Goal: Communication & Community: Answer question/provide support

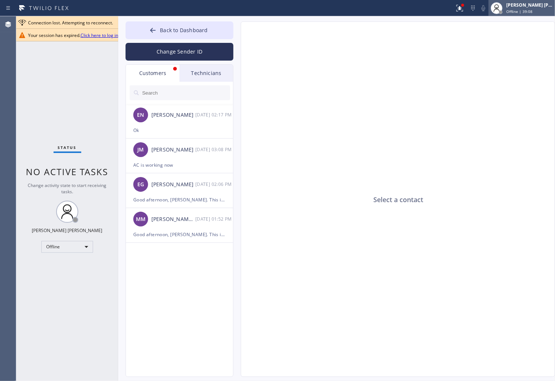
click at [531, 10] on span "Offline | 39:08" at bounding box center [520, 11] width 26 height 5
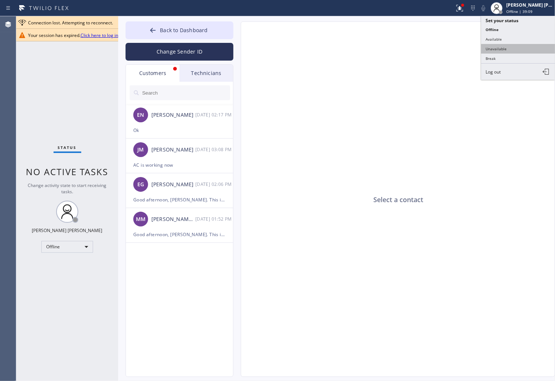
click at [525, 47] on button "Unavailable" at bounding box center [519, 49] width 74 height 10
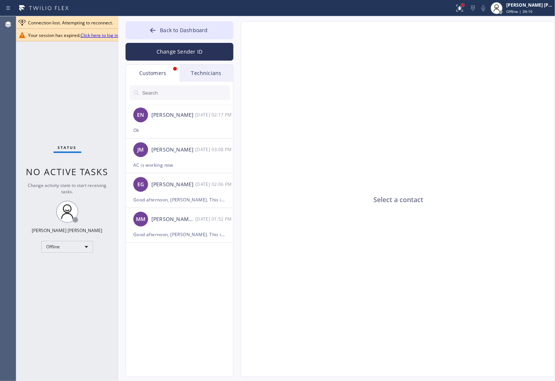
click at [463, 3] on div at bounding box center [463, 5] width 4 height 4
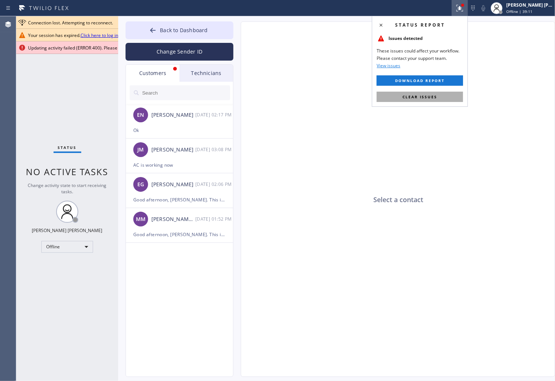
click at [430, 94] on span "Clear issues" at bounding box center [420, 96] width 35 height 5
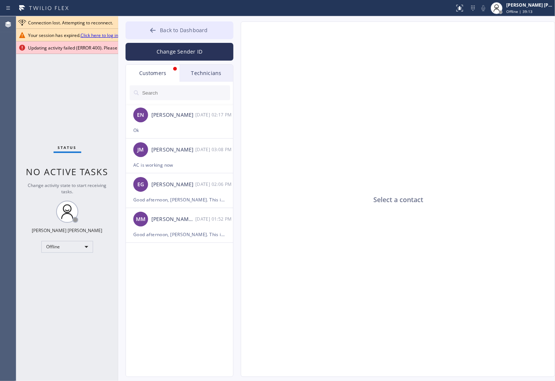
click at [141, 25] on button "Back to Dashboard" at bounding box center [180, 30] width 108 height 18
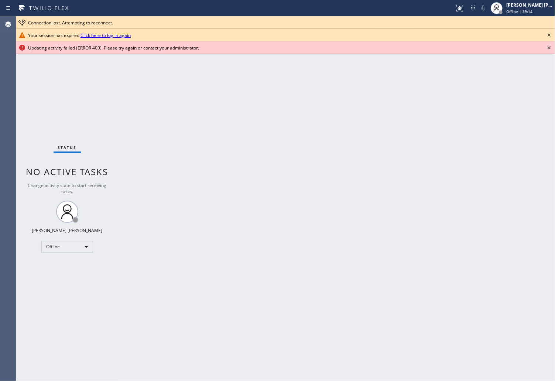
click at [551, 43] on icon at bounding box center [549, 47] width 9 height 9
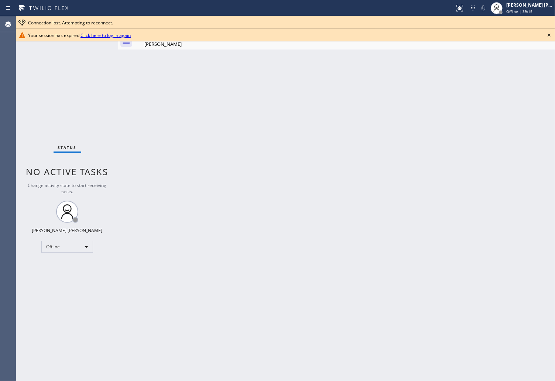
click at [549, 31] on icon at bounding box center [549, 35] width 9 height 9
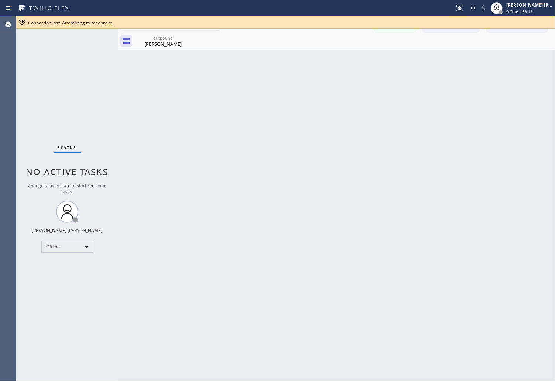
click at [549, 18] on div "Connection lost. Attempting to reconnect." at bounding box center [285, 22] width 539 height 13
click at [536, 13] on div "Offline | 39:16" at bounding box center [530, 11] width 47 height 5
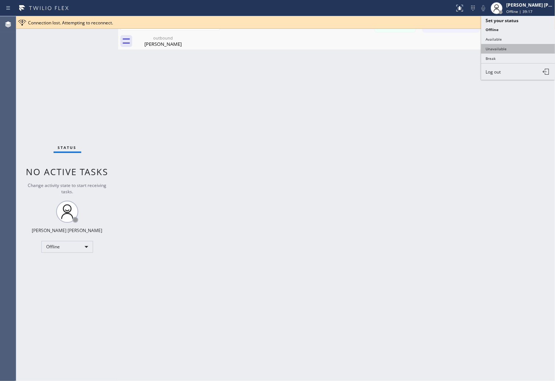
click at [535, 47] on button "Unavailable" at bounding box center [519, 49] width 74 height 10
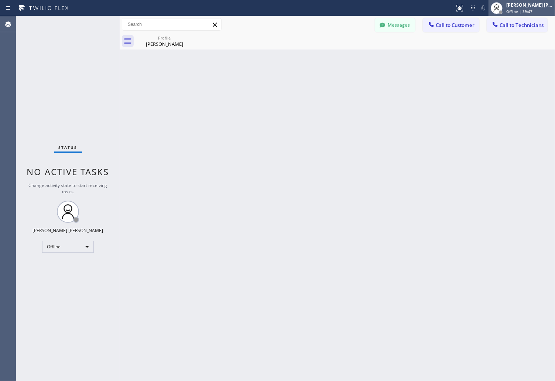
click at [530, 13] on span "Offline | 39:47" at bounding box center [520, 11] width 26 height 5
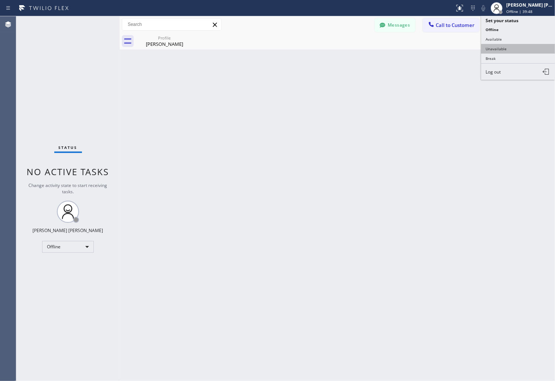
click at [514, 46] on button "Unavailable" at bounding box center [519, 49] width 74 height 10
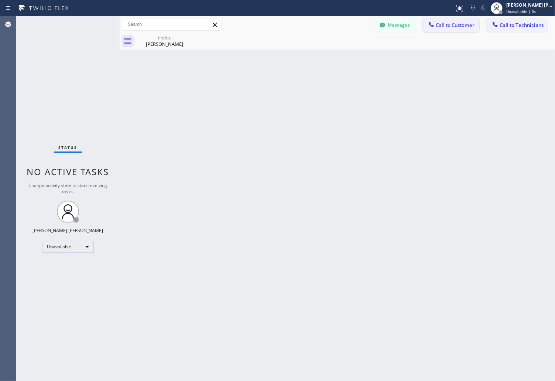
click at [464, 23] on span "Call to Customer" at bounding box center [455, 25] width 39 height 7
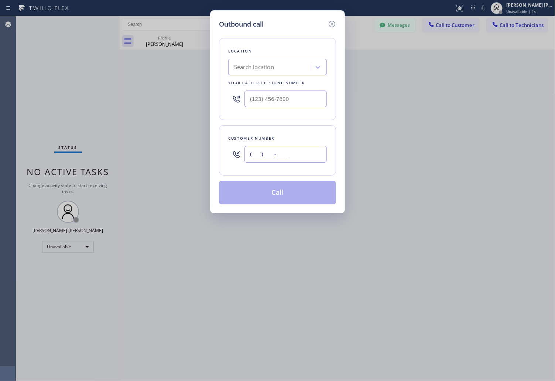
click at [280, 156] on input "(___) ___-____" at bounding box center [286, 154] width 82 height 17
paste input "619) 855-9808"
type input "(619) 855-9808"
click at [279, 68] on div "Search location" at bounding box center [271, 67] width 81 height 13
paste input "La Jolla Heating and Air Conditioning"
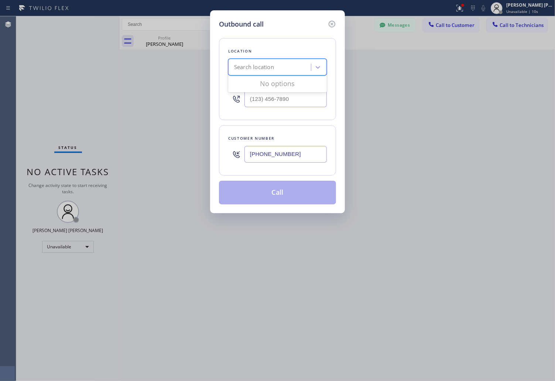
type input "La Jolla Heating and Air Conditioning"
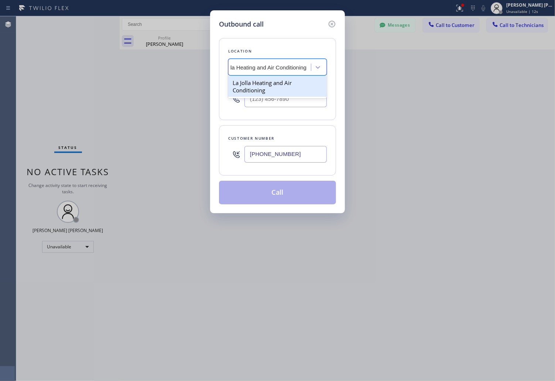
click at [271, 87] on div "La Jolla Heating and Air Conditioning" at bounding box center [277, 86] width 99 height 21
type input "(858) 201-4467"
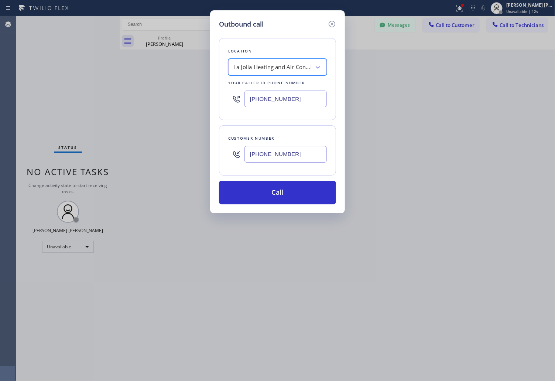
scroll to position [0, 1]
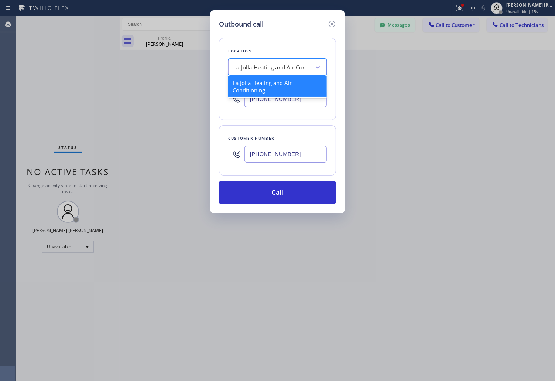
click at [250, 65] on div "La Jolla Heating and Air Conditioning" at bounding box center [273, 67] width 78 height 8
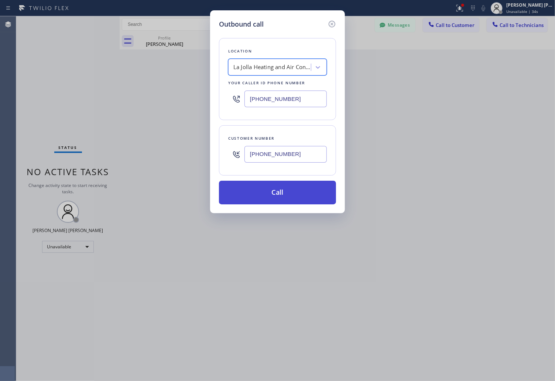
click at [293, 196] on button "Call" at bounding box center [277, 193] width 117 height 24
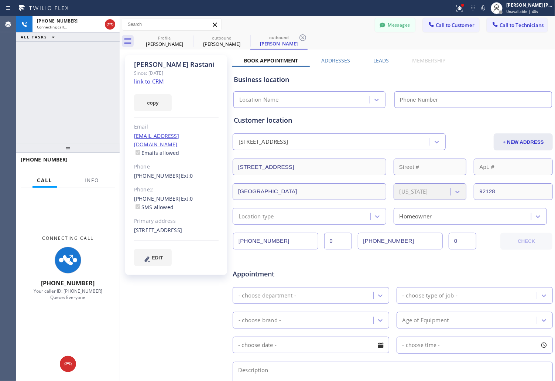
type input "(858) 201-4467"
click at [441, 119] on div "Customer location" at bounding box center [393, 120] width 318 height 10
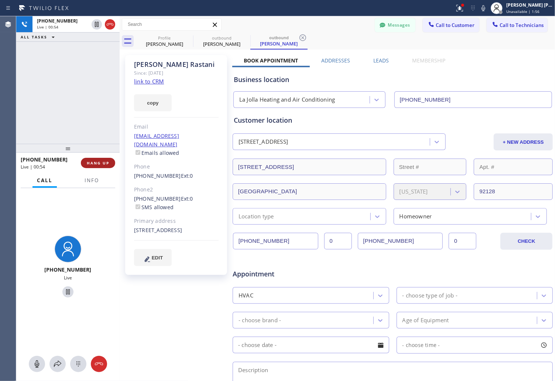
click at [93, 164] on span "HANG UP" at bounding box center [98, 162] width 23 height 5
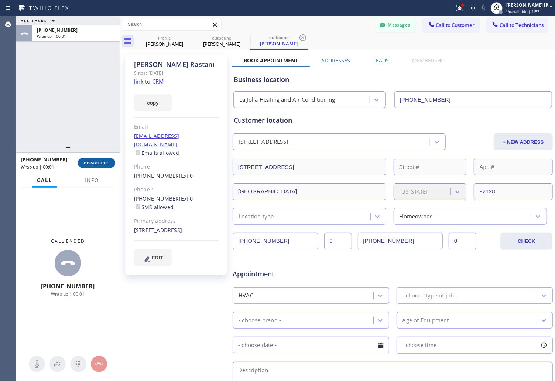
click at [95, 161] on span "COMPLETE" at bounding box center [96, 162] width 25 height 5
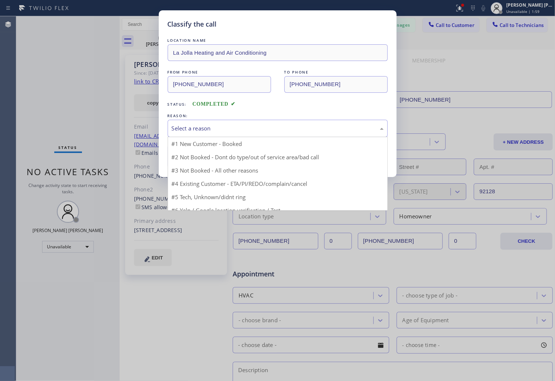
click at [272, 129] on div "Select a reason" at bounding box center [278, 128] width 212 height 8
drag, startPoint x: 241, startPoint y: 170, endPoint x: 232, endPoint y: 172, distance: 9.1
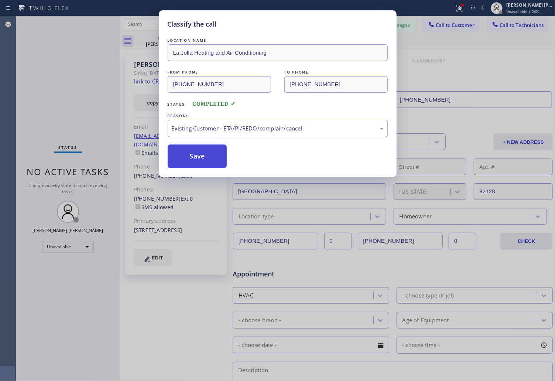
click at [190, 168] on button "Save" at bounding box center [197, 156] width 59 height 24
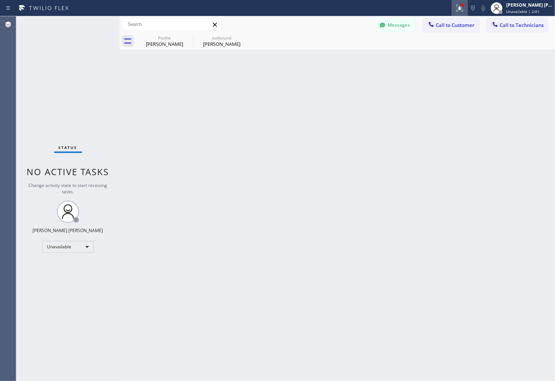
click at [458, 1] on button at bounding box center [460, 8] width 16 height 16
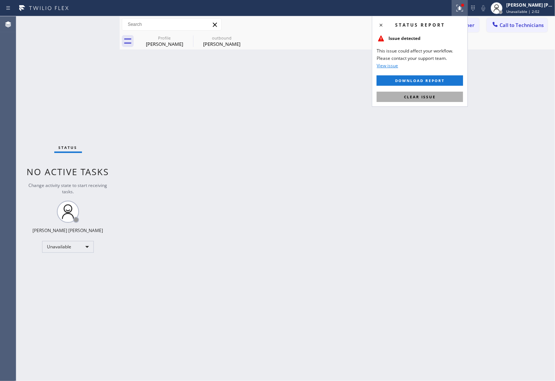
click at [414, 92] on button "Clear issue" at bounding box center [420, 97] width 86 height 10
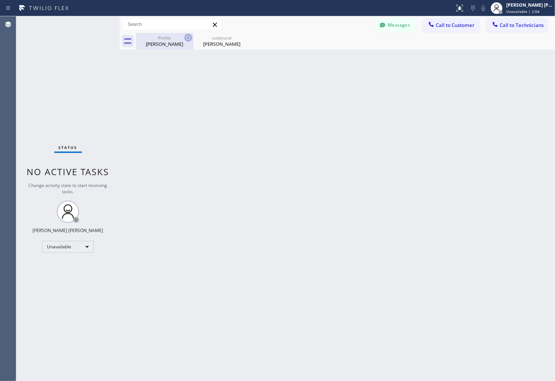
click at [189, 38] on icon at bounding box center [188, 37] width 7 height 7
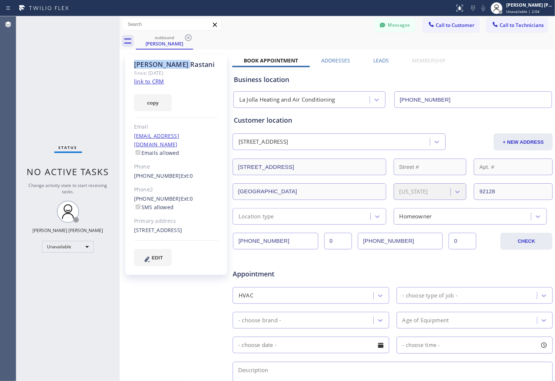
click at [189, 38] on icon at bounding box center [188, 37] width 7 height 7
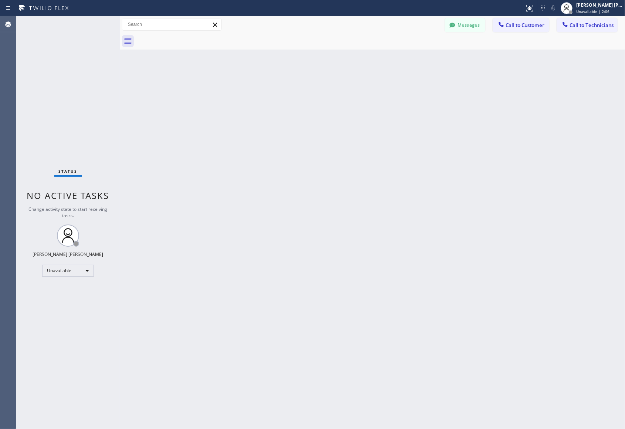
click at [357, 164] on div "Back to Dashboard Change Sender ID Customers Technicians EN Erin Nelson 09/03 0…" at bounding box center [372, 222] width 505 height 412
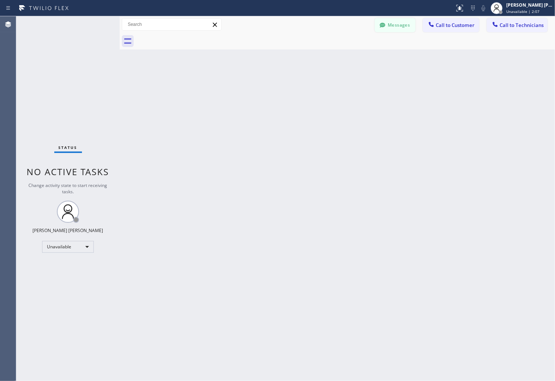
click at [393, 23] on button "Messages" at bounding box center [395, 25] width 41 height 14
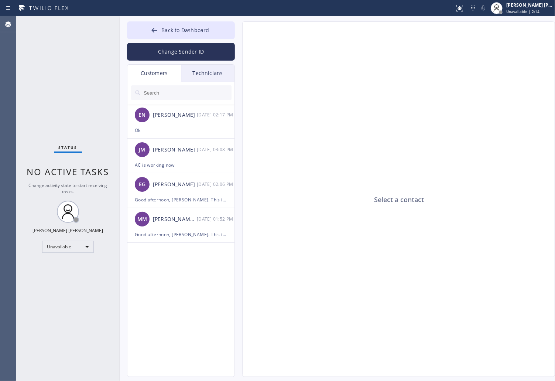
click at [313, 127] on div "Select a contact" at bounding box center [399, 200] width 313 height 356
click at [184, 95] on input "text" at bounding box center [187, 92] width 89 height 15
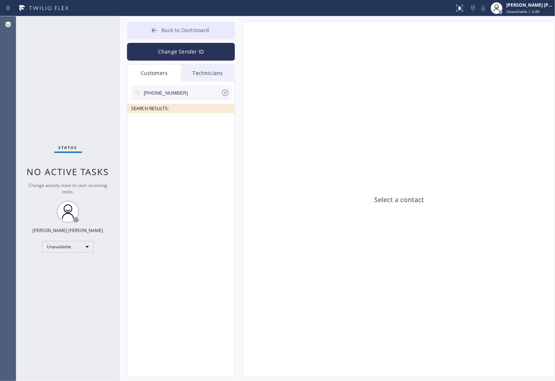
click at [132, 31] on button "Back to Dashboard" at bounding box center [181, 30] width 108 height 18
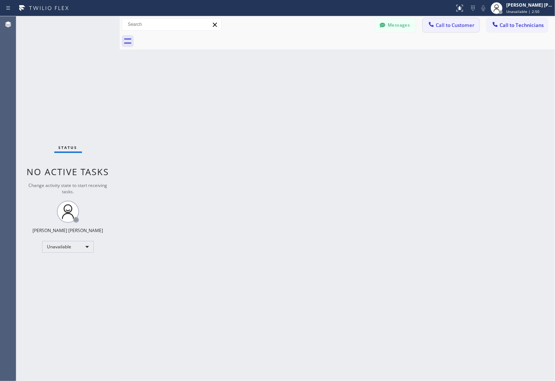
click at [448, 23] on span "Call to Customer" at bounding box center [455, 25] width 39 height 7
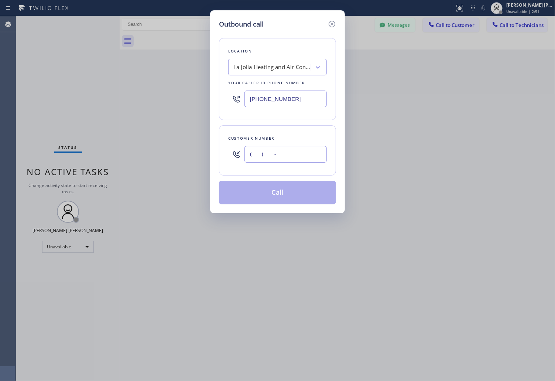
click at [293, 150] on input "(___) ___-____" at bounding box center [286, 154] width 82 height 17
paste input "858) 432-4109"
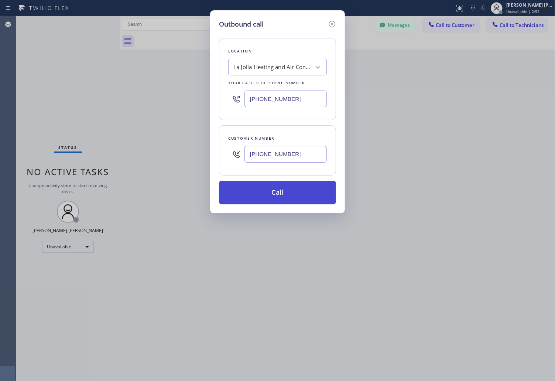
type input "(858) 432-4109"
click at [297, 198] on button "Call" at bounding box center [277, 193] width 117 height 24
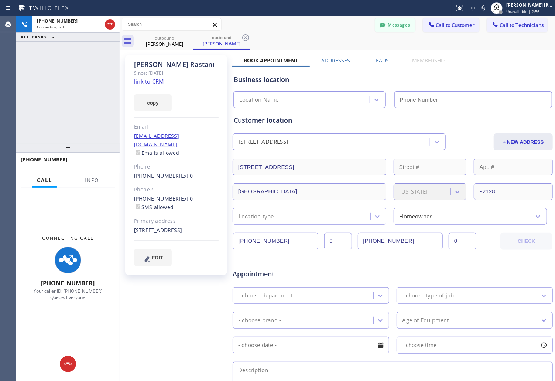
type input "(858) 201-4467"
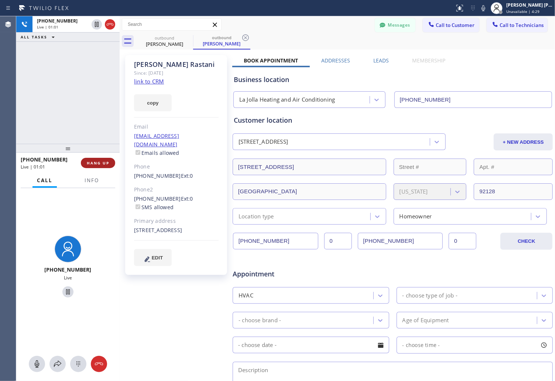
click at [105, 160] on button "HANG UP" at bounding box center [98, 163] width 34 height 10
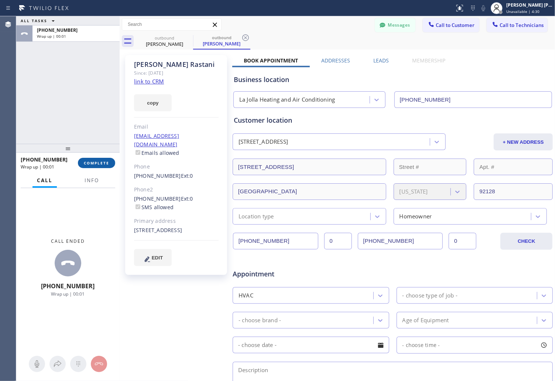
click at [105, 160] on button "COMPLETE" at bounding box center [96, 163] width 37 height 10
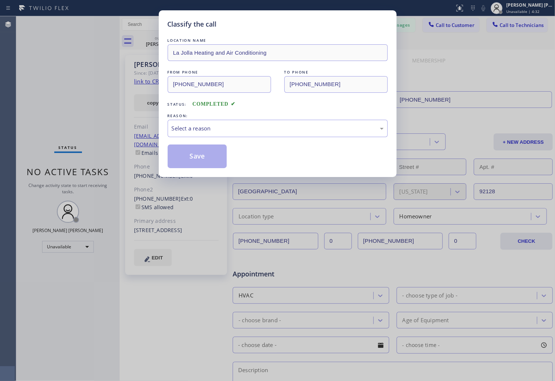
click at [250, 139] on div "LOCATION NAME La Jolla Heating and Air Conditioning FROM PHONE (858) 201-4467 T…" at bounding box center [278, 103] width 220 height 132
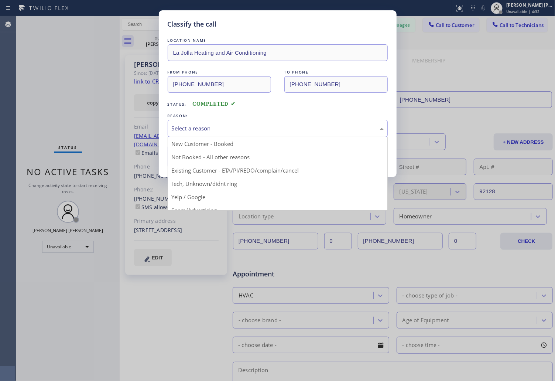
click at [250, 131] on div "Select a reason" at bounding box center [278, 128] width 212 height 8
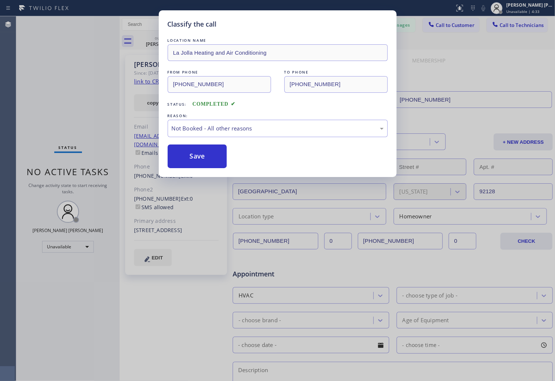
click at [201, 154] on button "Save" at bounding box center [197, 156] width 59 height 24
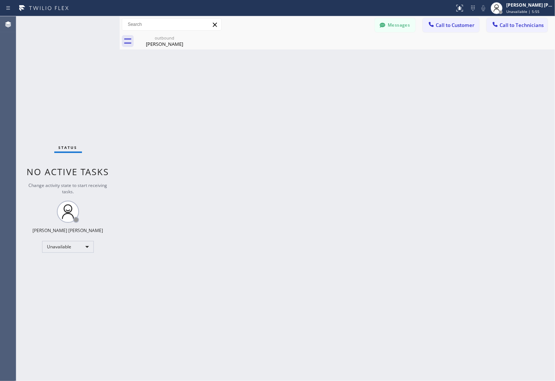
click at [401, 140] on div "Back to Dashboard Change Sender ID Customers Technicians (619) 855-9808 SEARCH …" at bounding box center [338, 198] width 436 height 365
click at [190, 37] on icon at bounding box center [188, 37] width 9 height 9
click at [401, 23] on button "Messages" at bounding box center [395, 25] width 41 height 14
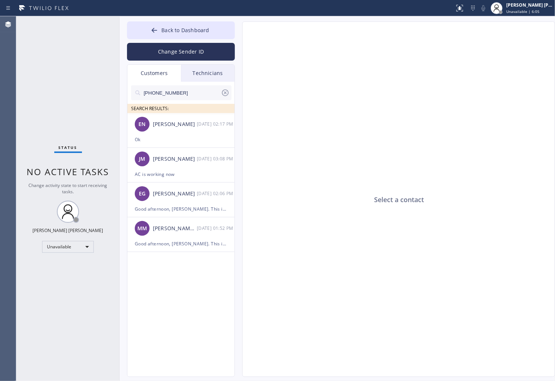
click at [184, 95] on input "(619) 855-9808" at bounding box center [182, 92] width 78 height 15
click at [265, 112] on div "Select a contact" at bounding box center [399, 200] width 313 height 356
click at [127, 117] on div "EN Erin Nelson 09/03 02:17 PM" at bounding box center [181, 124] width 108 height 22
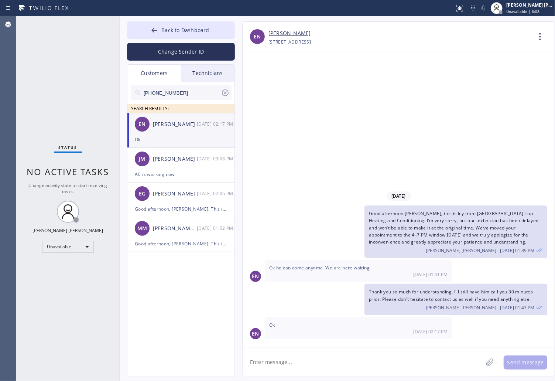
click at [159, 95] on input "(619) 855-9808" at bounding box center [182, 92] width 78 height 15
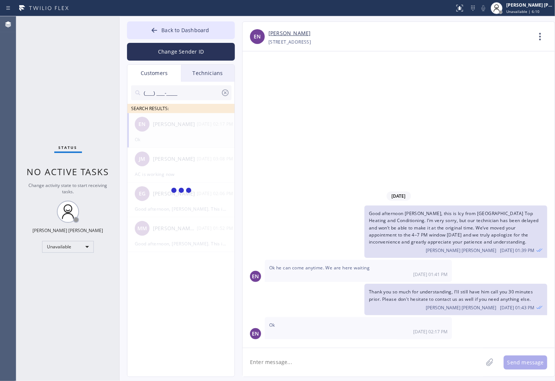
click at [180, 93] on input "(___) ___-____" at bounding box center [182, 92] width 78 height 15
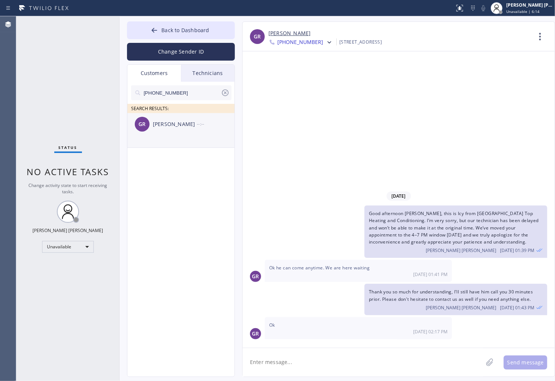
click at [181, 131] on div "GR Gilda Rastani --:--" at bounding box center [181, 124] width 108 height 22
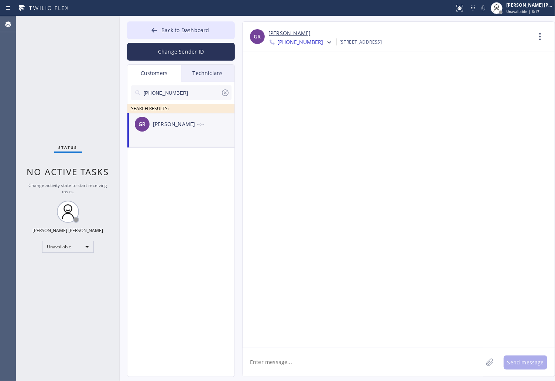
click at [334, 366] on textarea at bounding box center [363, 362] width 241 height 28
click at [333, 361] on textarea at bounding box center [363, 362] width 241 height 28
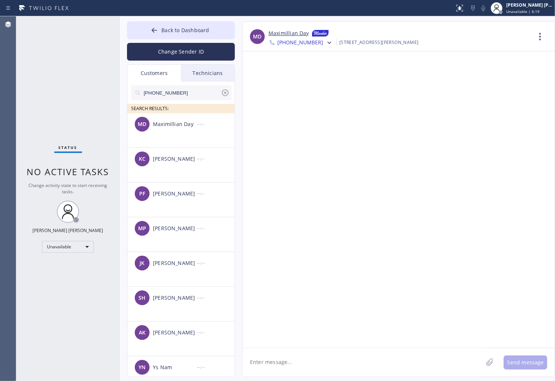
click at [333, 358] on textarea at bounding box center [363, 362] width 241 height 28
click at [378, 183] on div at bounding box center [399, 199] width 312 height 296
click at [378, 146] on div at bounding box center [399, 199] width 312 height 296
click at [348, 354] on textarea at bounding box center [363, 362] width 241 height 28
click at [182, 95] on input "(619) 855-9808" at bounding box center [182, 92] width 78 height 15
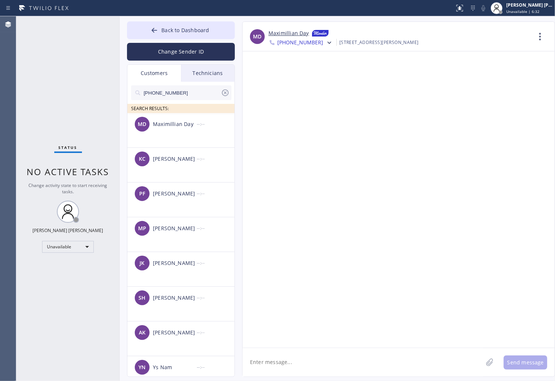
click at [182, 95] on input "(619) 855-9808" at bounding box center [182, 92] width 78 height 15
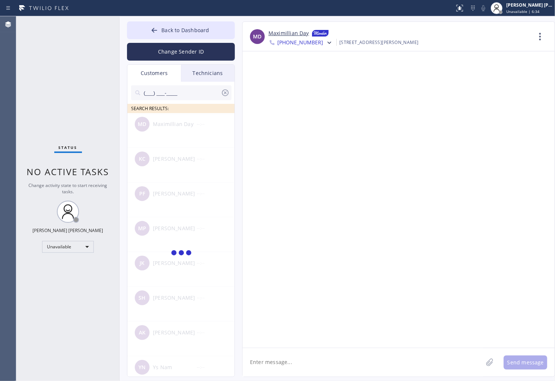
click at [183, 93] on input "(___) ___-____" at bounding box center [182, 92] width 78 height 15
click at [186, 91] on input "(619) 855-9808" at bounding box center [182, 92] width 78 height 15
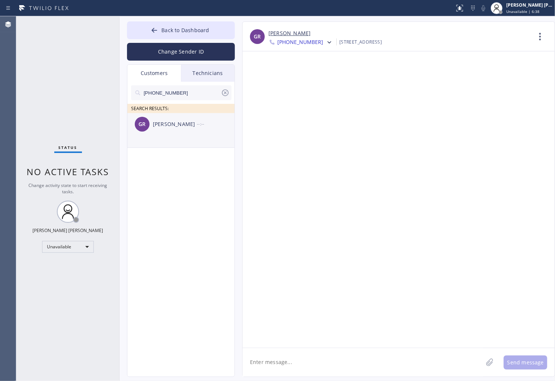
click at [187, 126] on div "Gilda Rastani" at bounding box center [175, 124] width 44 height 8
click at [347, 358] on textarea at bounding box center [363, 362] width 241 height 28
type textarea "g"
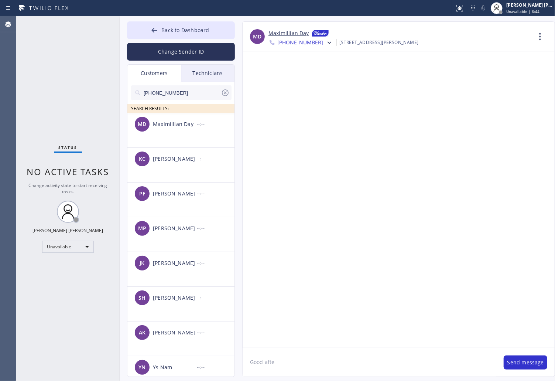
type textarea "Good after"
click at [168, 96] on input "(619) 855-9808" at bounding box center [182, 92] width 78 height 15
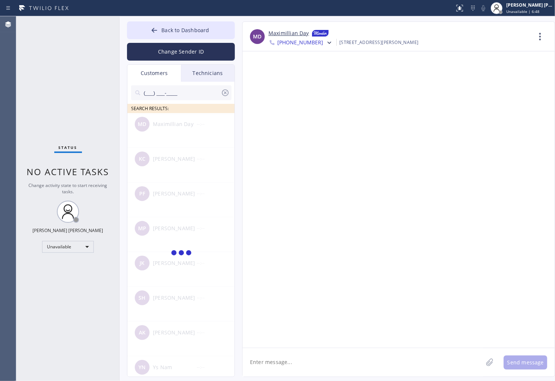
click at [202, 95] on input "(___) ___-____" at bounding box center [182, 92] width 78 height 15
click at [203, 93] on input "(619) 855-9808" at bounding box center [182, 92] width 78 height 15
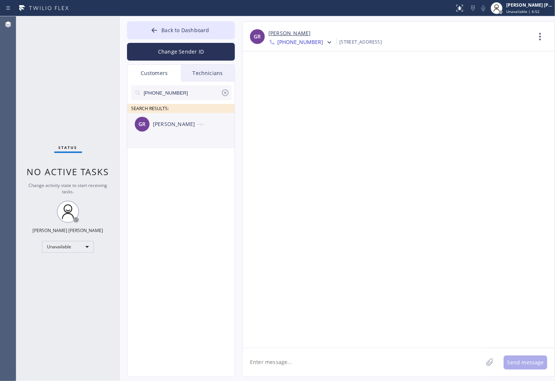
click at [190, 130] on div "GR Gilda Rastani --:--" at bounding box center [181, 124] width 108 height 22
click at [398, 370] on textarea at bounding box center [363, 362] width 241 height 28
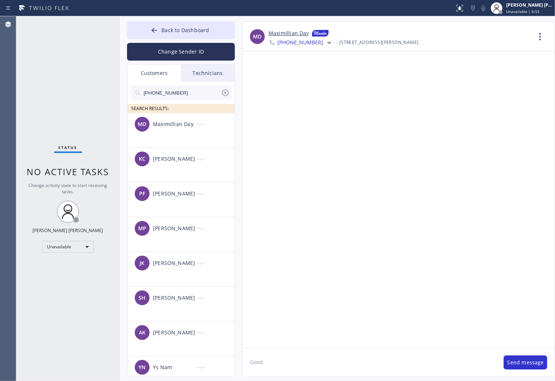
type textarea "Good a"
click at [77, 245] on div "Unavailable" at bounding box center [68, 247] width 52 height 12
click at [86, 257] on li "Offline" at bounding box center [67, 256] width 50 height 9
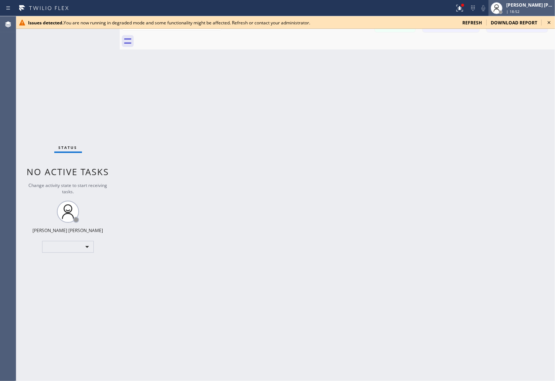
click at [538, 9] on div "| 18:52" at bounding box center [530, 11] width 47 height 5
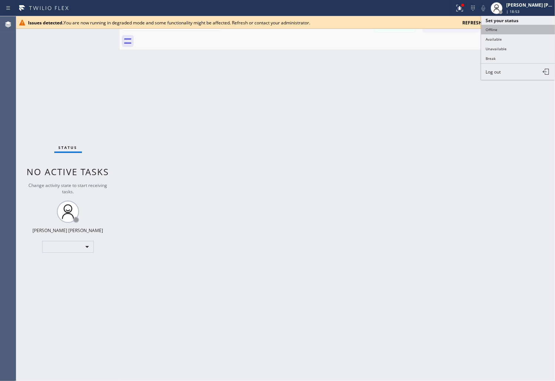
click at [530, 30] on button "Offline" at bounding box center [519, 30] width 74 height 10
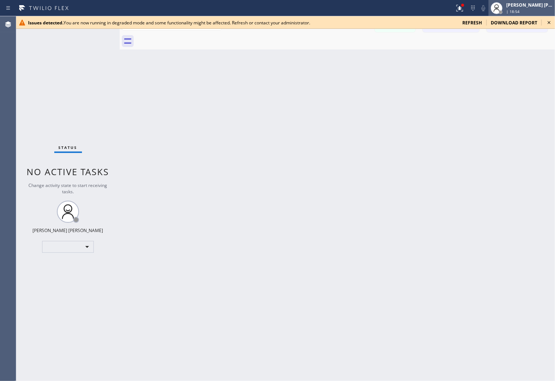
click at [545, 3] on div "[PERSON_NAME] [PERSON_NAME]" at bounding box center [530, 5] width 47 height 6
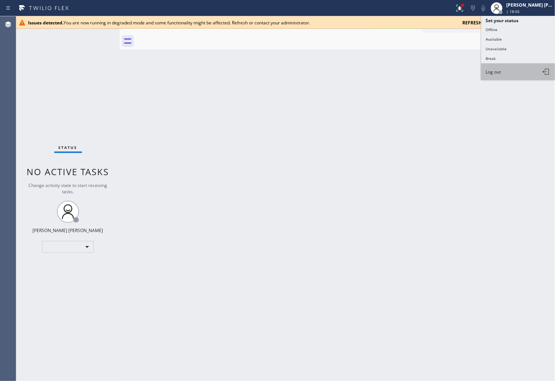
click at [529, 72] on button "Log out" at bounding box center [519, 72] width 74 height 16
